Goal: Task Accomplishment & Management: Manage account settings

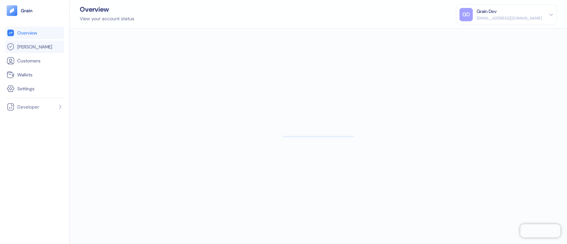
click at [40, 45] on link "[PERSON_NAME]" at bounding box center [35, 47] width 56 height 8
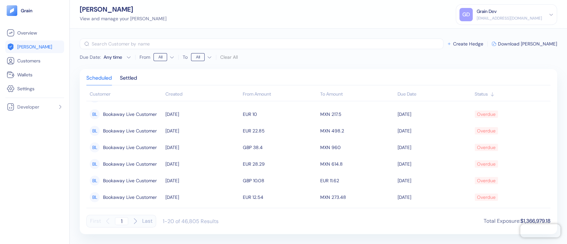
scroll to position [230, 0]
click at [495, 17] on div "[EMAIL_ADDRESS][DOMAIN_NAME]" at bounding box center [509, 18] width 65 height 6
click at [484, 33] on div "Sign Out" at bounding box center [477, 33] width 18 height 7
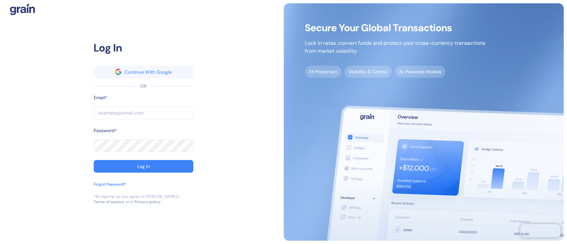
click at [143, 110] on input "text" at bounding box center [144, 113] width 100 height 13
type input "[EMAIL_ADDRESS][DOMAIN_NAME]"
